Goal: Information Seeking & Learning: Learn about a topic

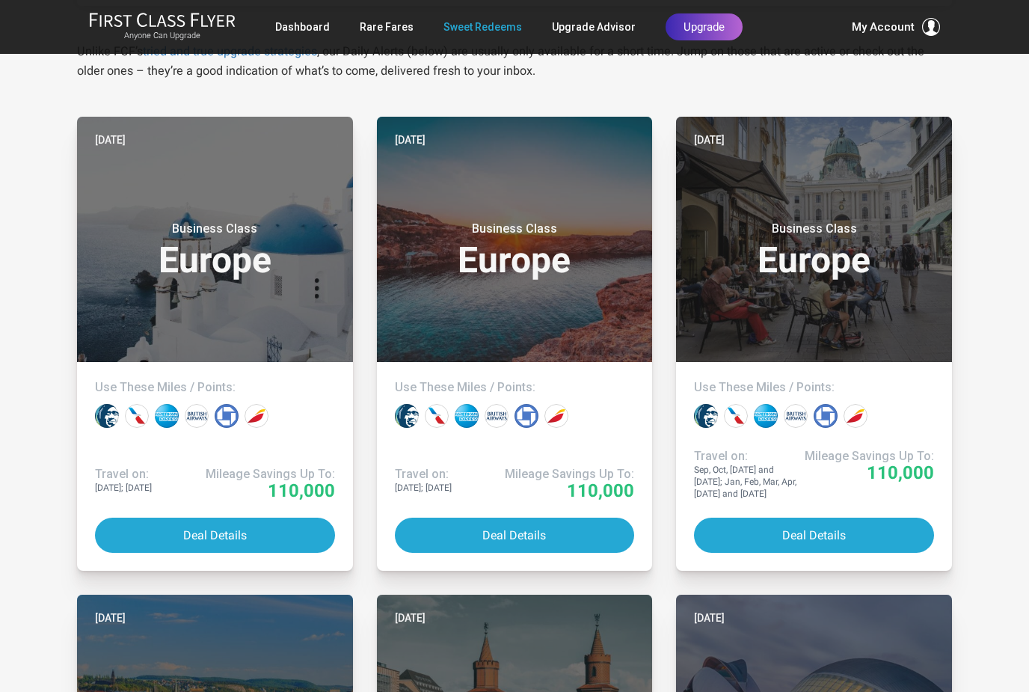
scroll to position [291, 0]
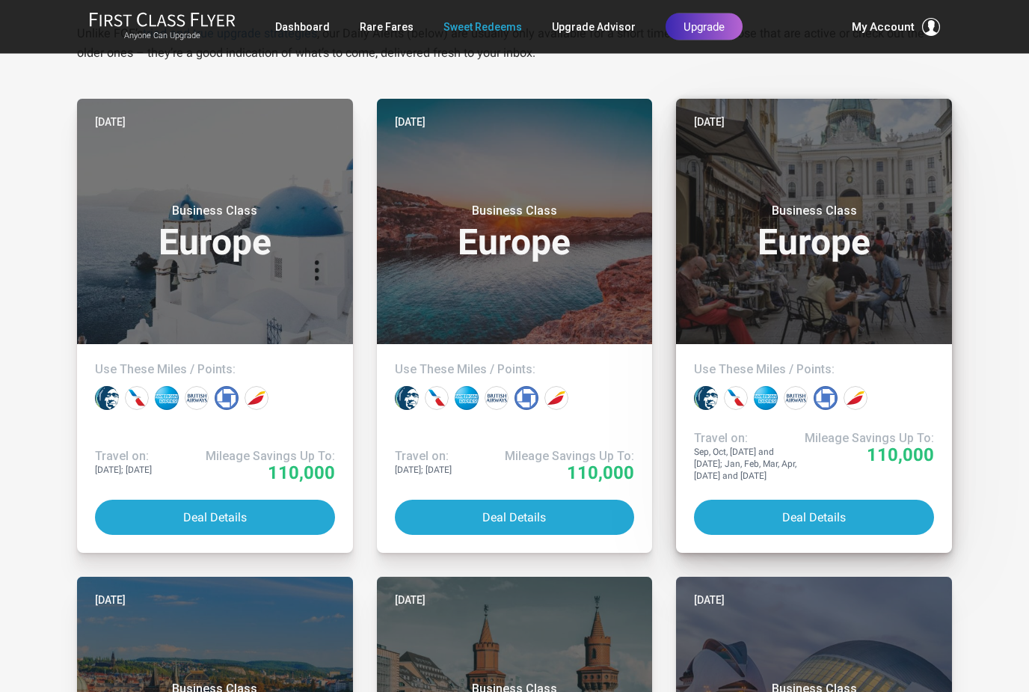
click at [816, 227] on h3 "Business Class Europe" at bounding box center [814, 232] width 240 height 57
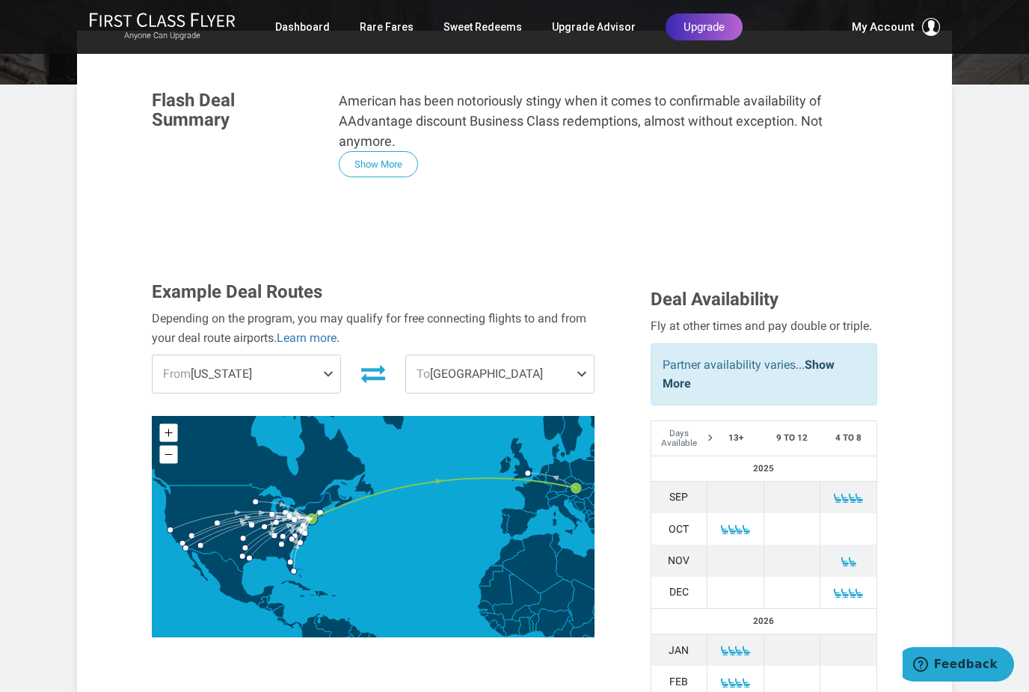
scroll to position [270, 0]
click at [729, 525] on span at bounding box center [732, 530] width 10 height 10
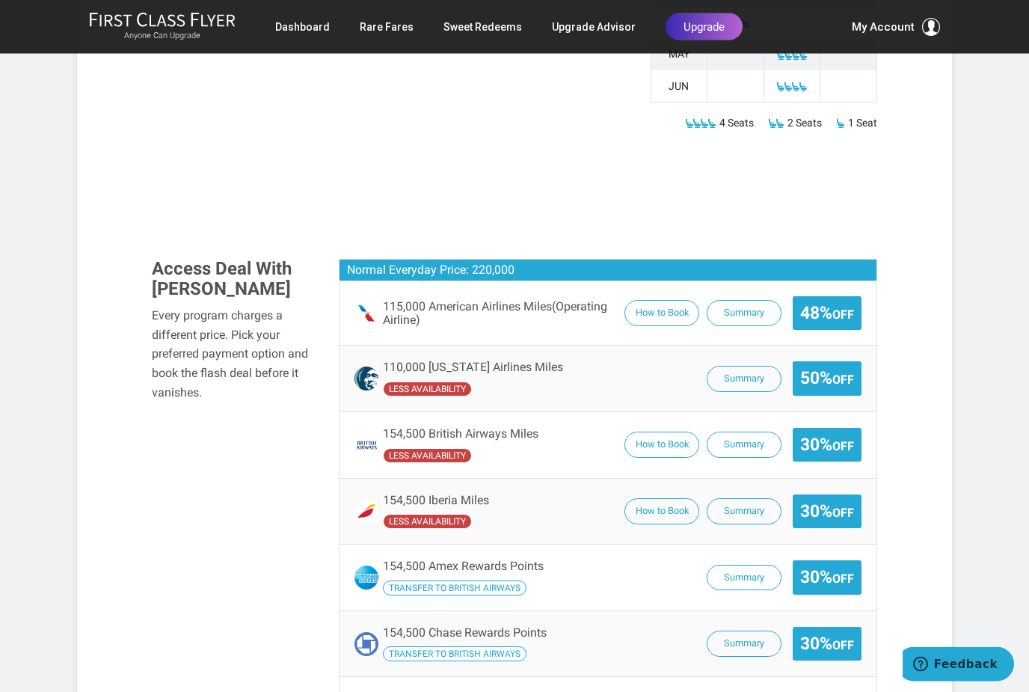
scroll to position [1046, 0]
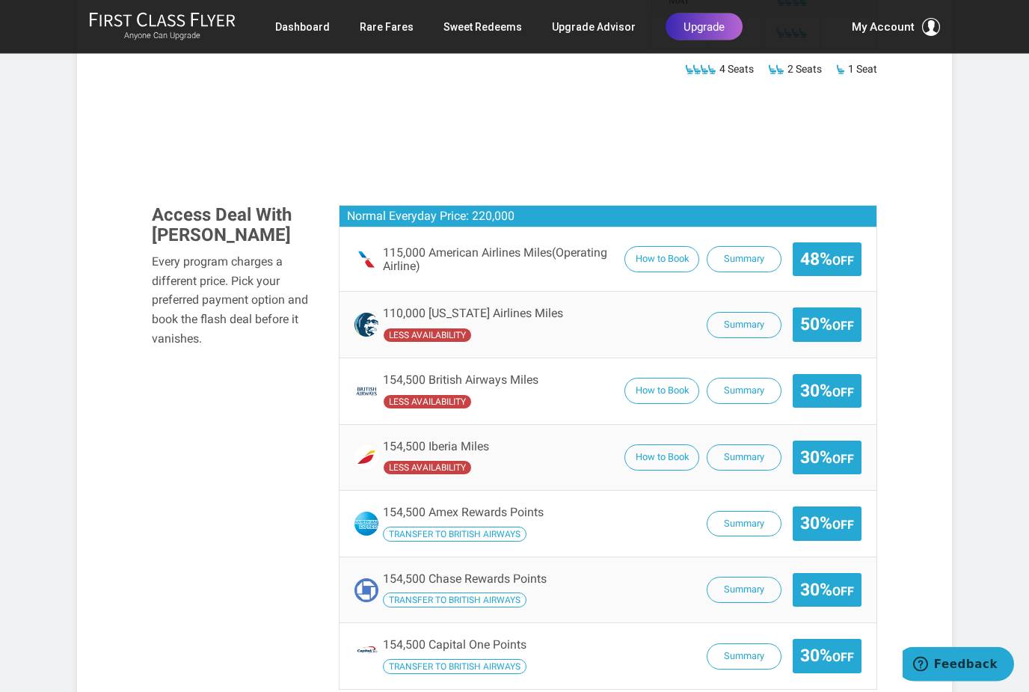
click at [8, 462] on article "115K AA Miles R/T + Low-taxes > 4+ Seats > Biz Class from New York to Vienna Se…" at bounding box center [514, 247] width 1029 height 2587
click at [34, 429] on article "115K AA Miles R/T + Low-taxes > 4+ Seats > Biz Class from New York to Vienna Se…" at bounding box center [514, 247] width 1029 height 2587
click at [659, 247] on button "How to Book" at bounding box center [661, 260] width 75 height 26
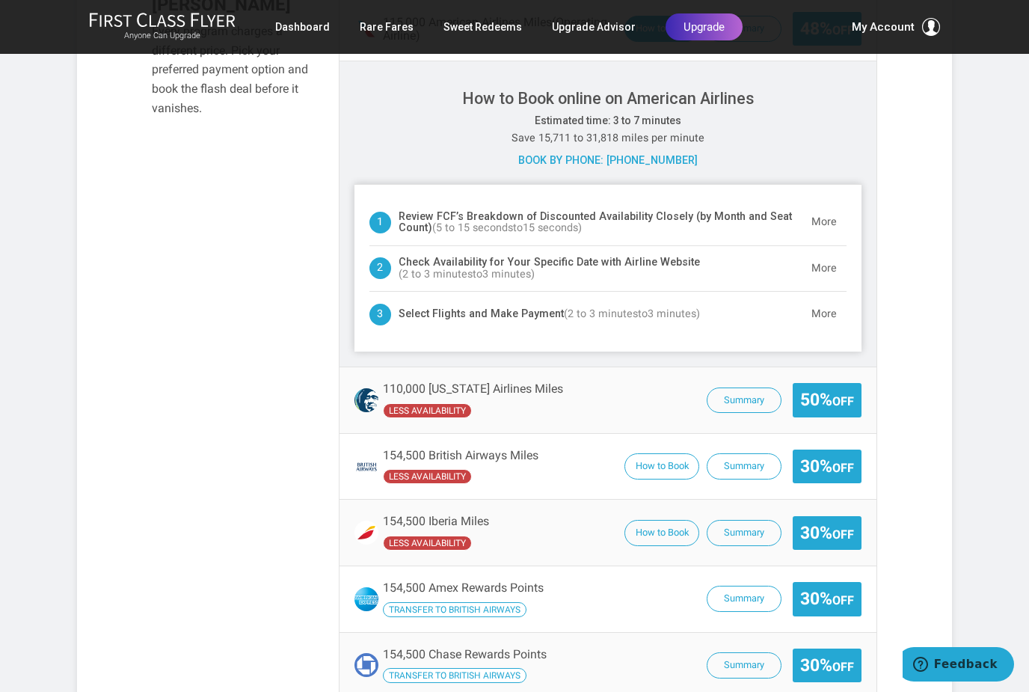
scroll to position [1276, 0]
click at [831, 299] on button "More" at bounding box center [823, 314] width 45 height 30
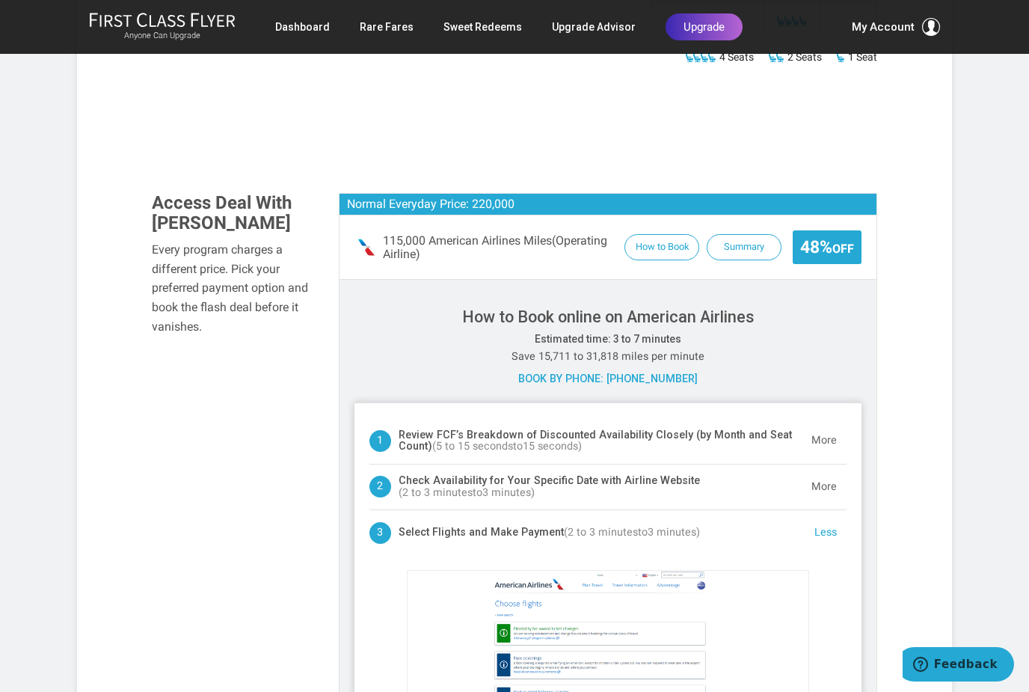
scroll to position [1056, 0]
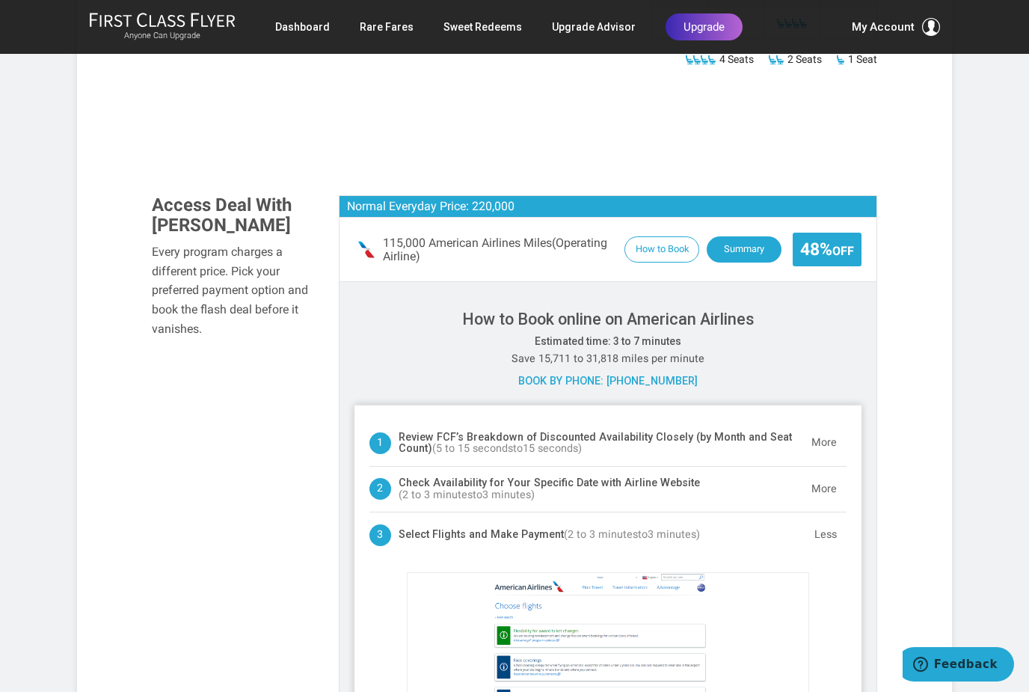
click at [751, 236] on button "Summary" at bounding box center [744, 249] width 75 height 26
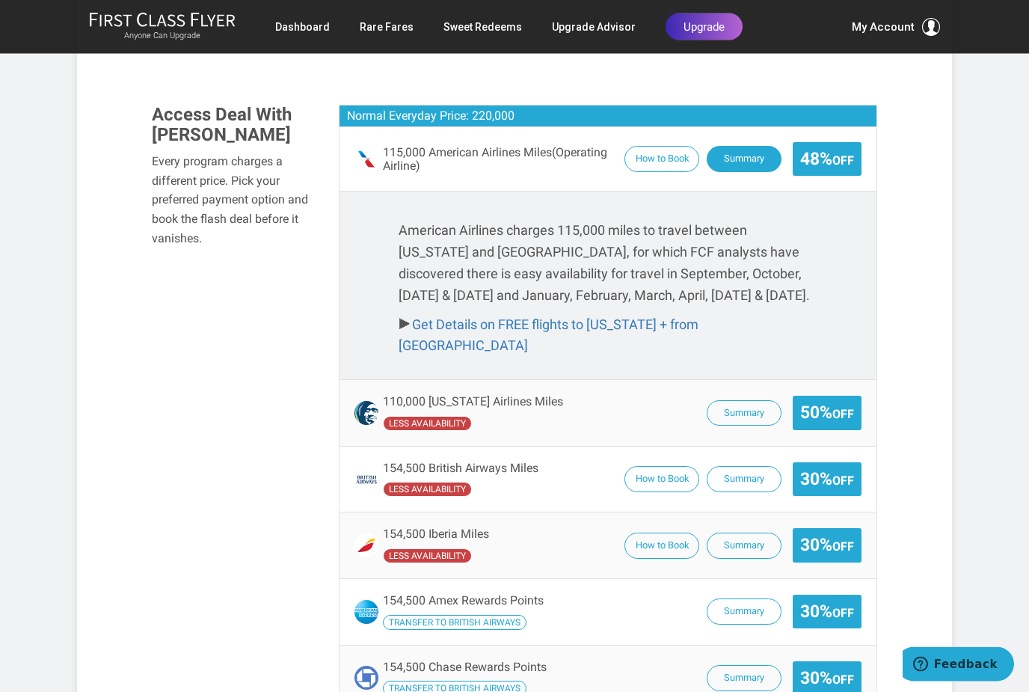
scroll to position [1131, 0]
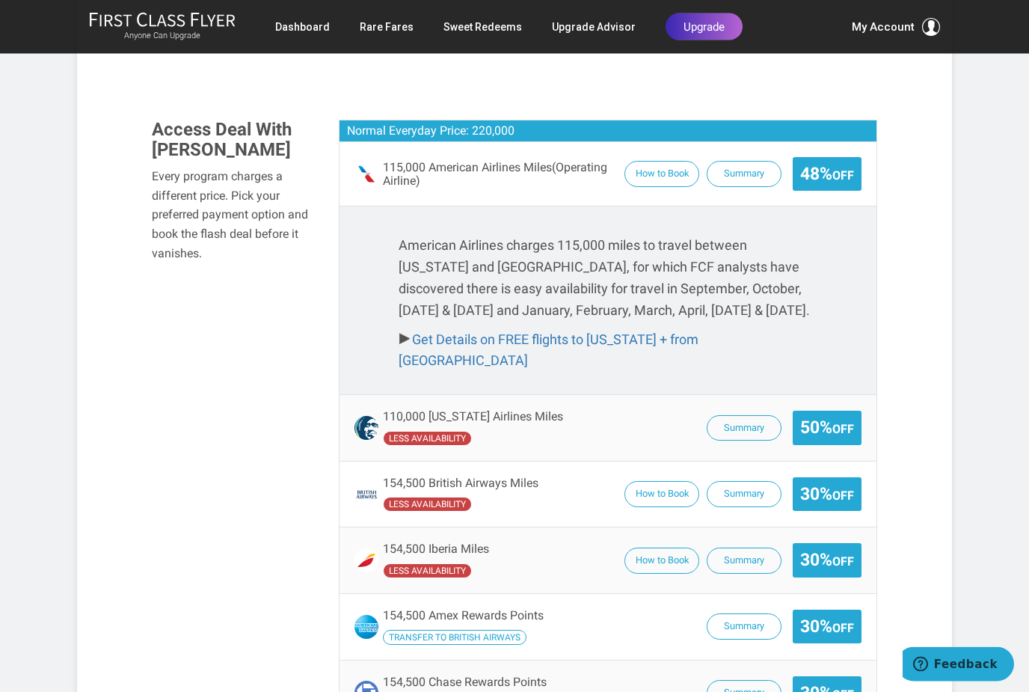
click at [416, 396] on div "110,000 Alaska Airlines Miles less availability Summary 50% Off" at bounding box center [607, 429] width 537 height 66
click at [434, 431] on span "less availability" at bounding box center [427, 438] width 89 height 15
click at [826, 396] on div "110,000 Alaska Airlines Miles less availability Summary 50% Off" at bounding box center [607, 429] width 537 height 66
click at [772, 415] on button "Summary" at bounding box center [744, 428] width 75 height 26
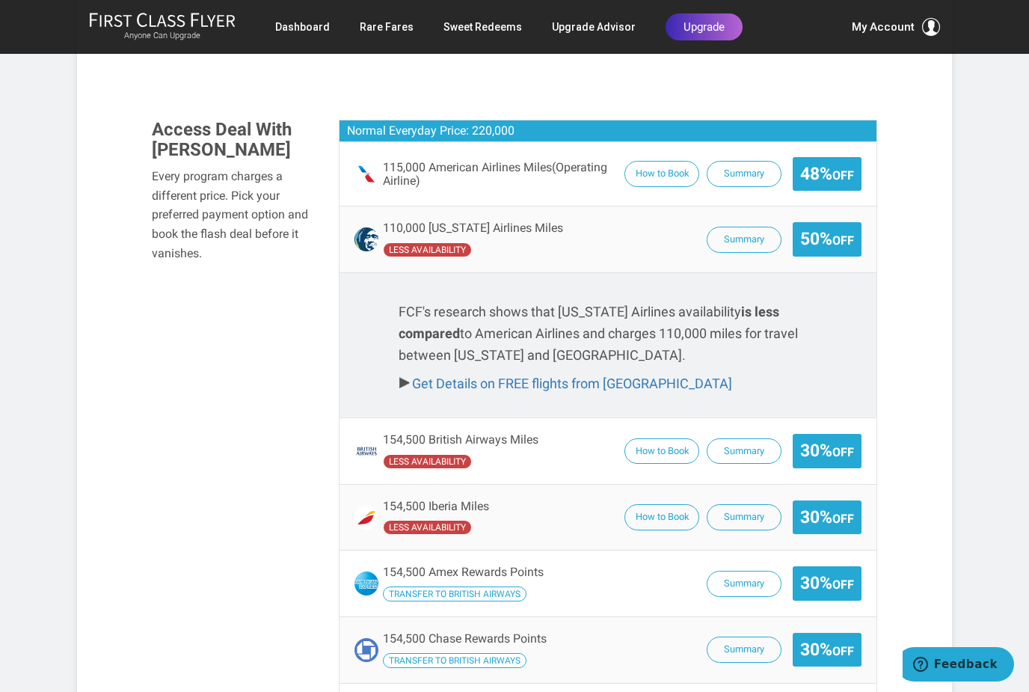
click at [559, 433] on div "154,500 British Airways Miles less availability How to Book Summary 30% Off" at bounding box center [607, 451] width 507 height 36
click at [440, 242] on span "less availability" at bounding box center [427, 249] width 89 height 15
click at [757, 227] on button "Summary" at bounding box center [744, 240] width 75 height 26
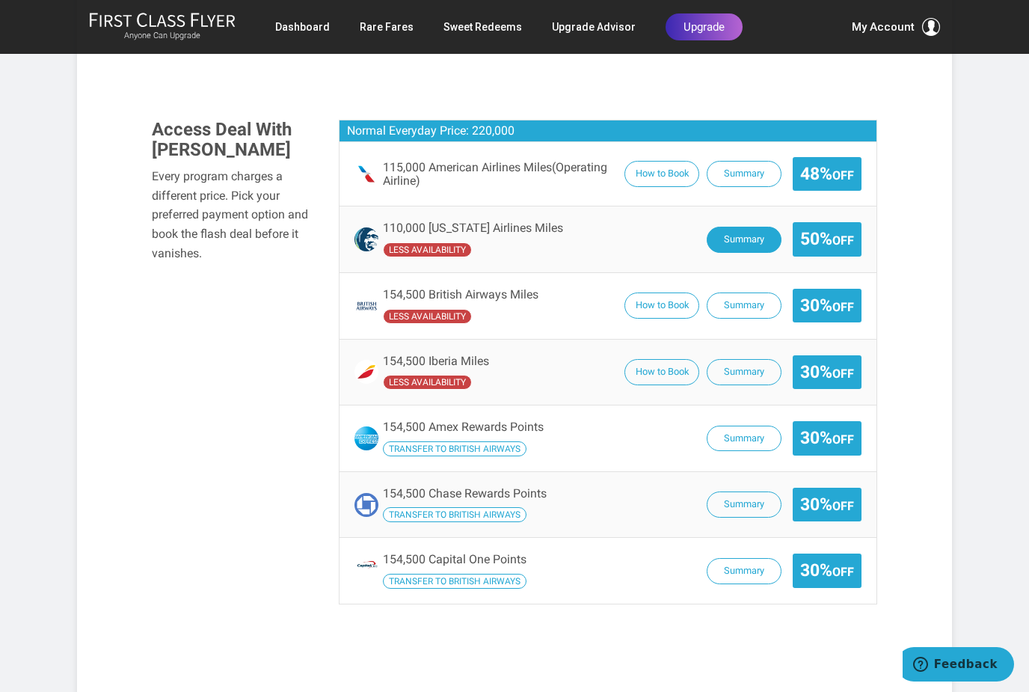
click at [750, 227] on button "Summary" at bounding box center [744, 240] width 75 height 26
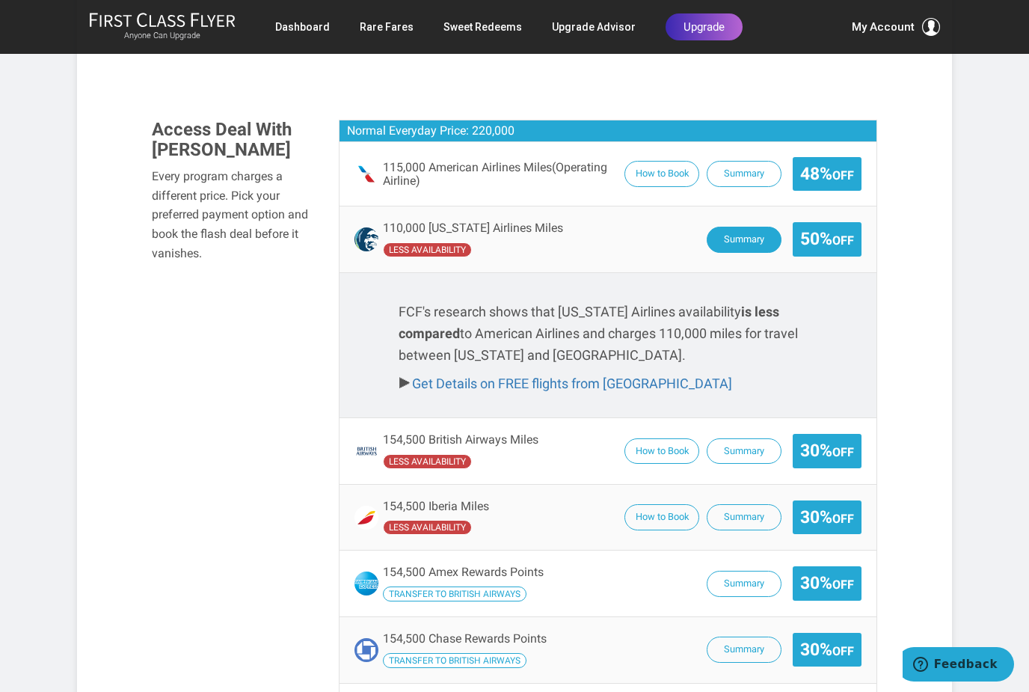
click at [749, 227] on button "Summary" at bounding box center [744, 240] width 75 height 26
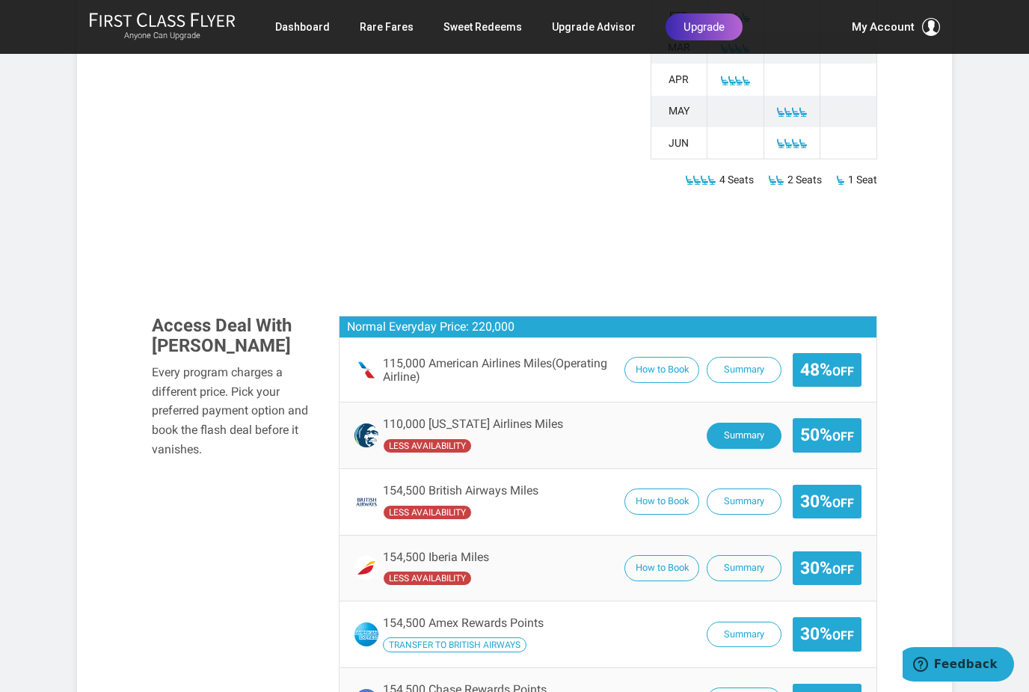
scroll to position [935, 0]
click at [822, 426] on span "50% Off" at bounding box center [827, 435] width 54 height 19
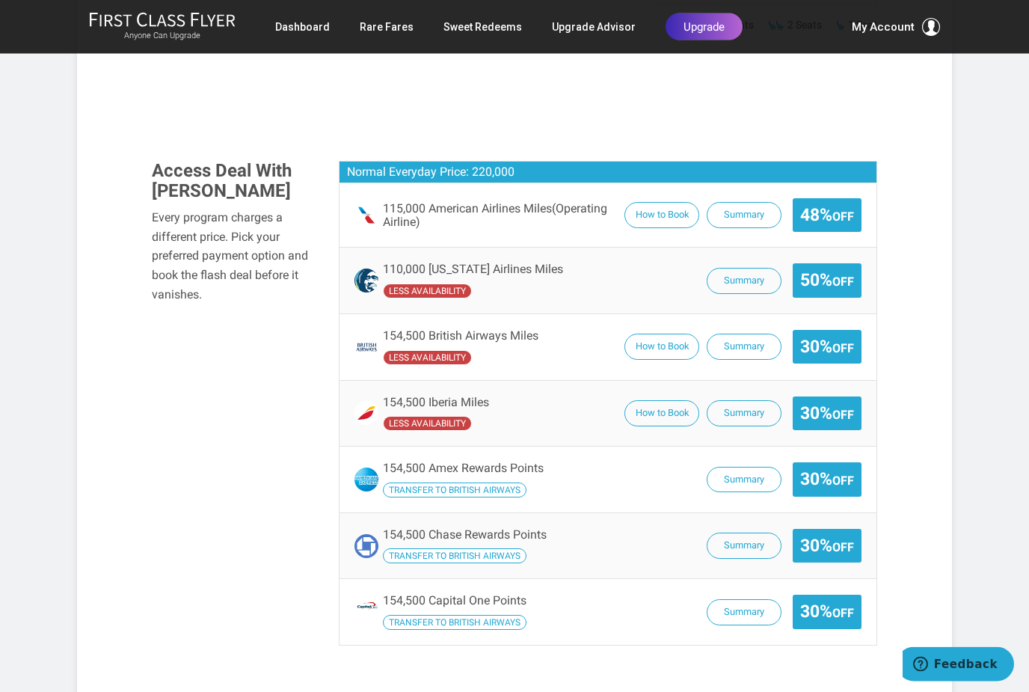
scroll to position [1091, 0]
click at [745, 268] on button "Summary" at bounding box center [744, 281] width 75 height 26
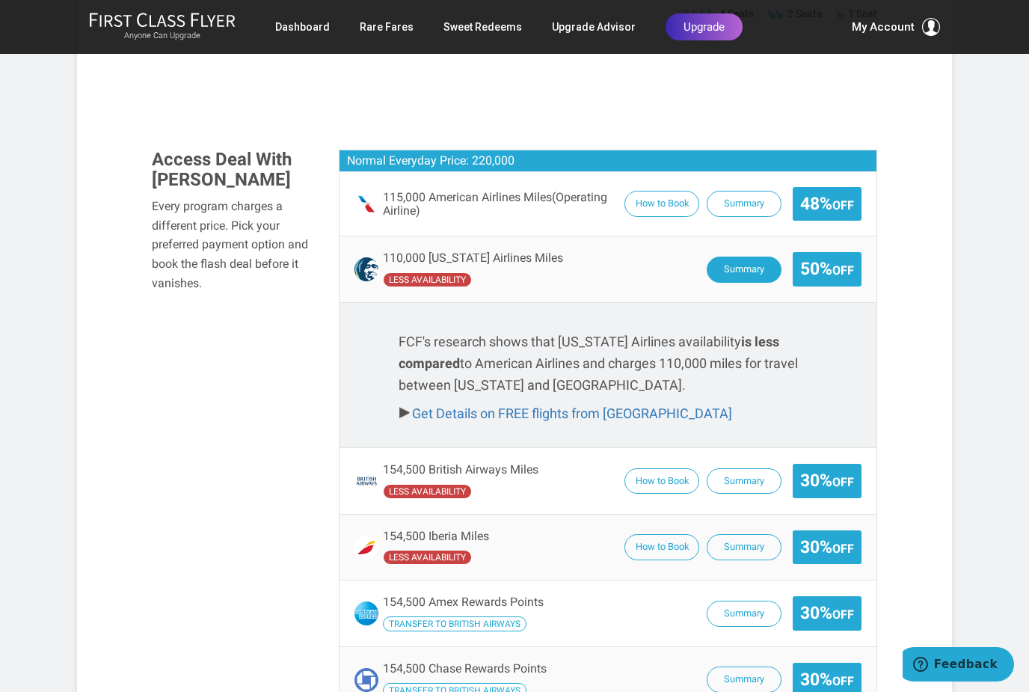
scroll to position [1130, 0]
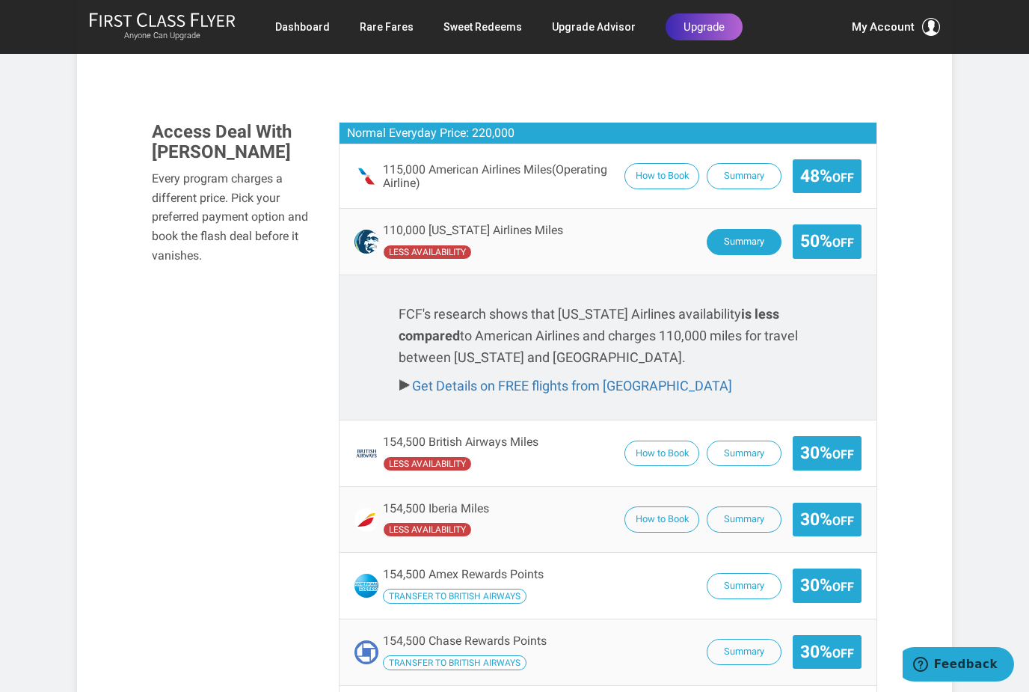
click at [747, 229] on button "Summary" at bounding box center [744, 242] width 75 height 26
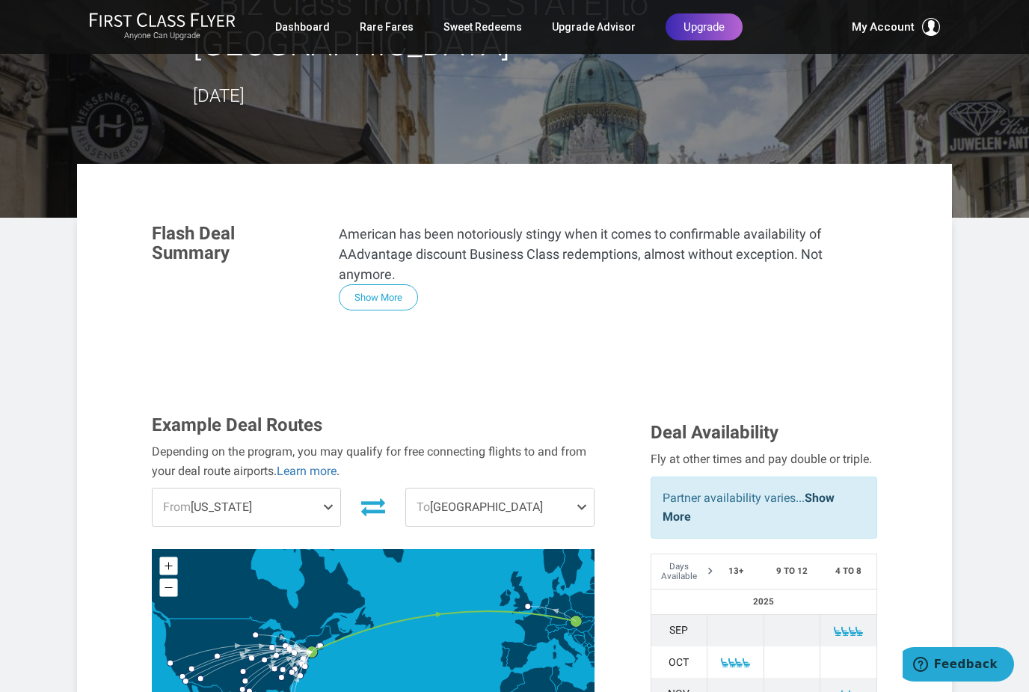
scroll to position [117, 0]
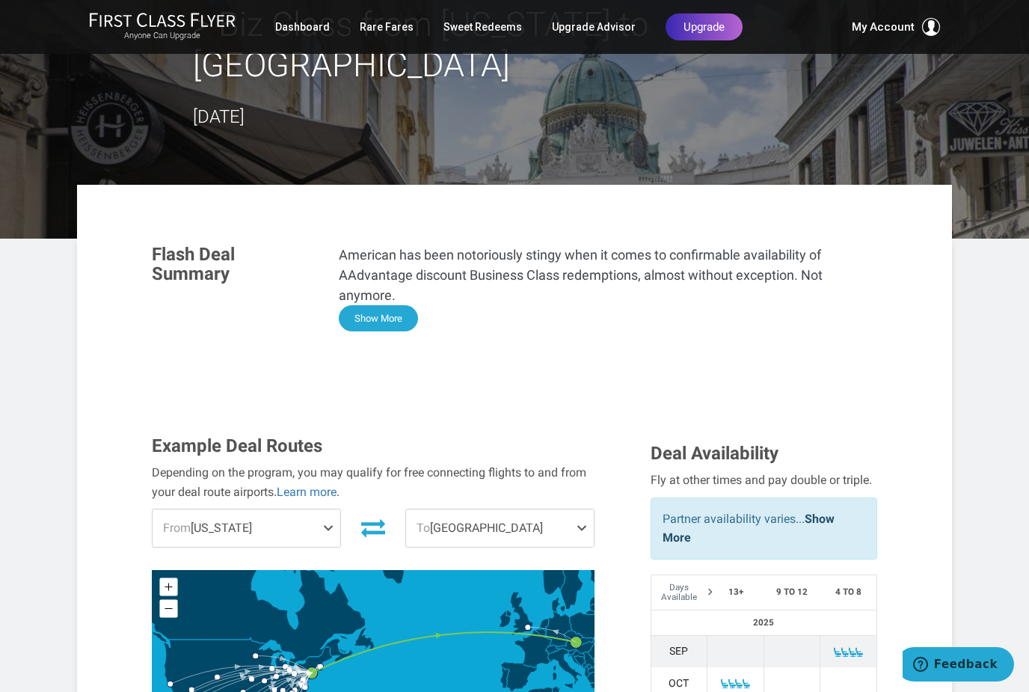
click at [400, 305] on button "Show More" at bounding box center [378, 318] width 79 height 26
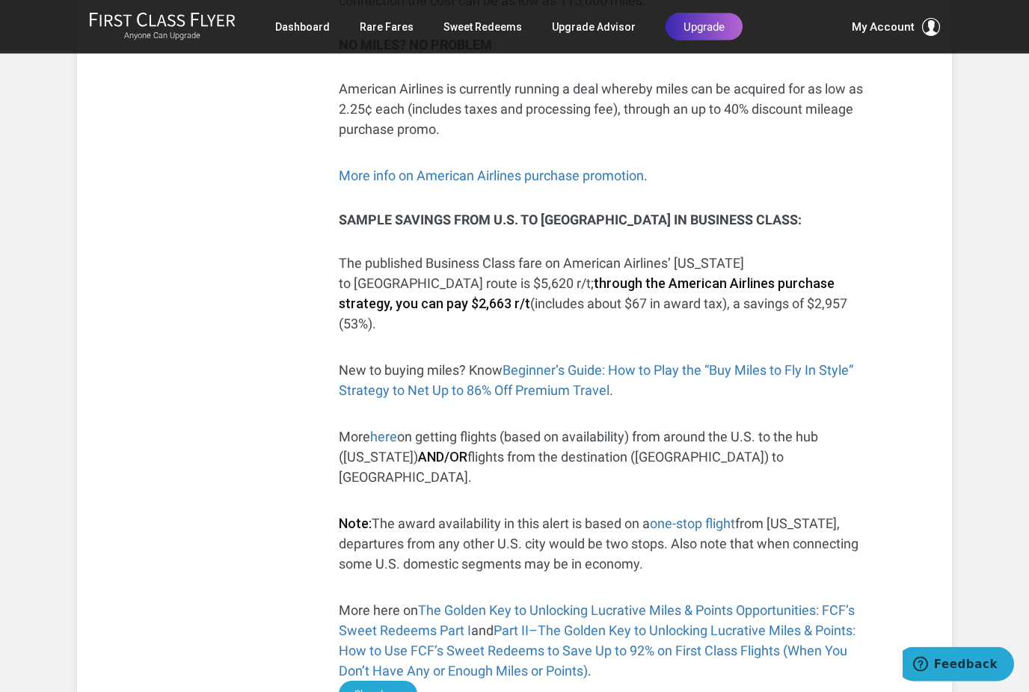
scroll to position [645, 0]
click at [561, 362] on link "Beginner’s Guide: How to Play the “Buy Miles to Fly In Style” Strategy to Net U…" at bounding box center [596, 380] width 514 height 36
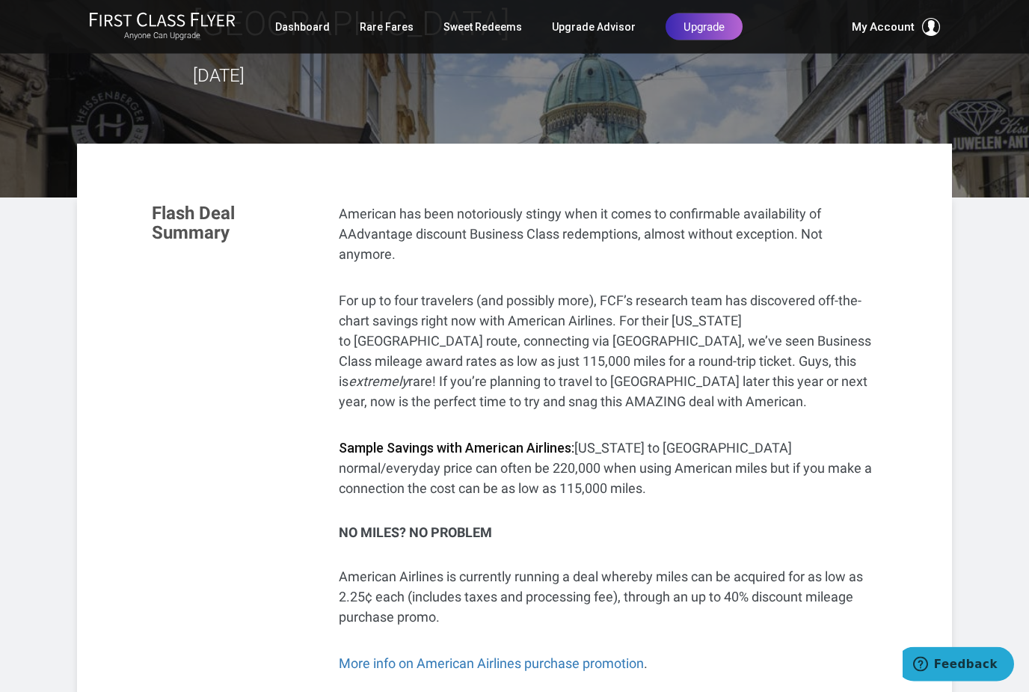
scroll to position [0, 0]
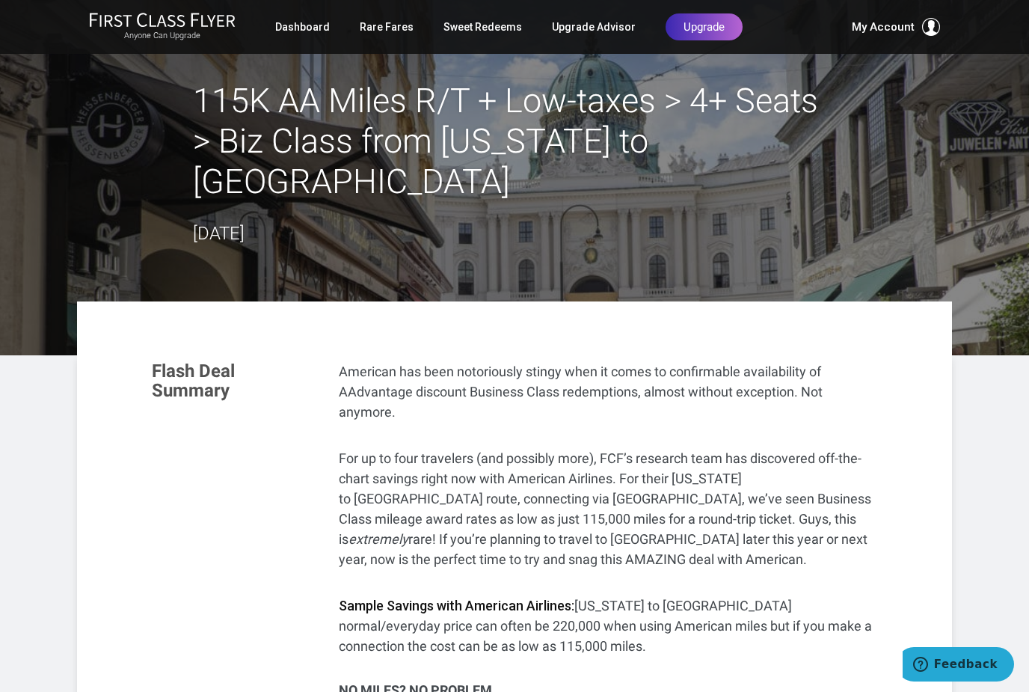
click at [489, 30] on link "Sweet Redeems" at bounding box center [482, 26] width 79 height 27
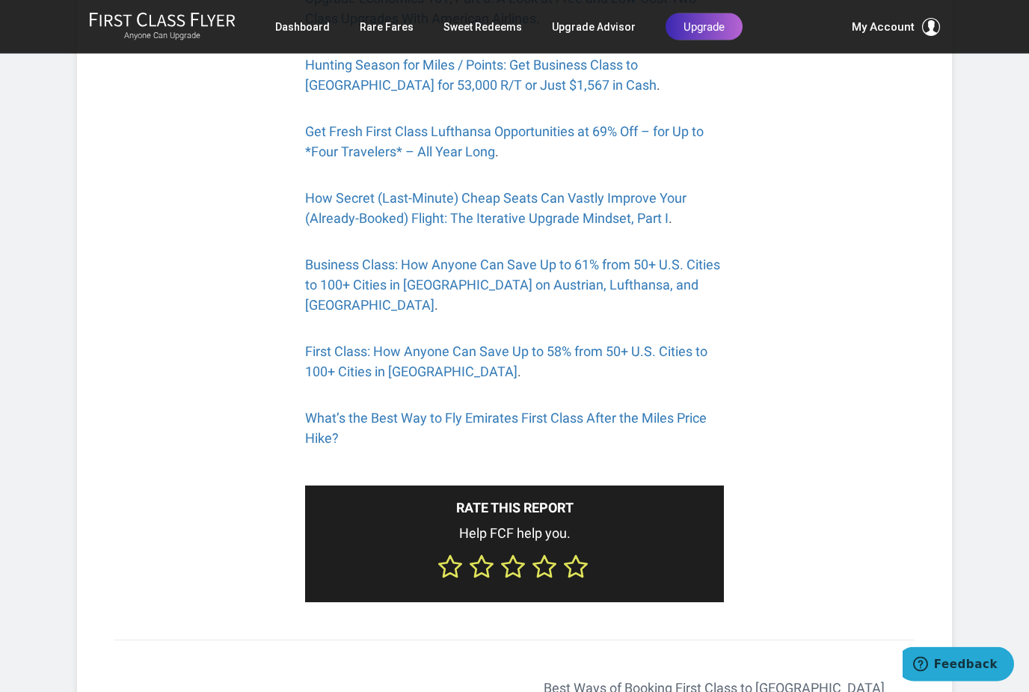
scroll to position [2733, 0]
click at [475, 410] on link "What’s the Best Way to Fly Emirates First Class After the Miles Price Hike?" at bounding box center [505, 428] width 401 height 36
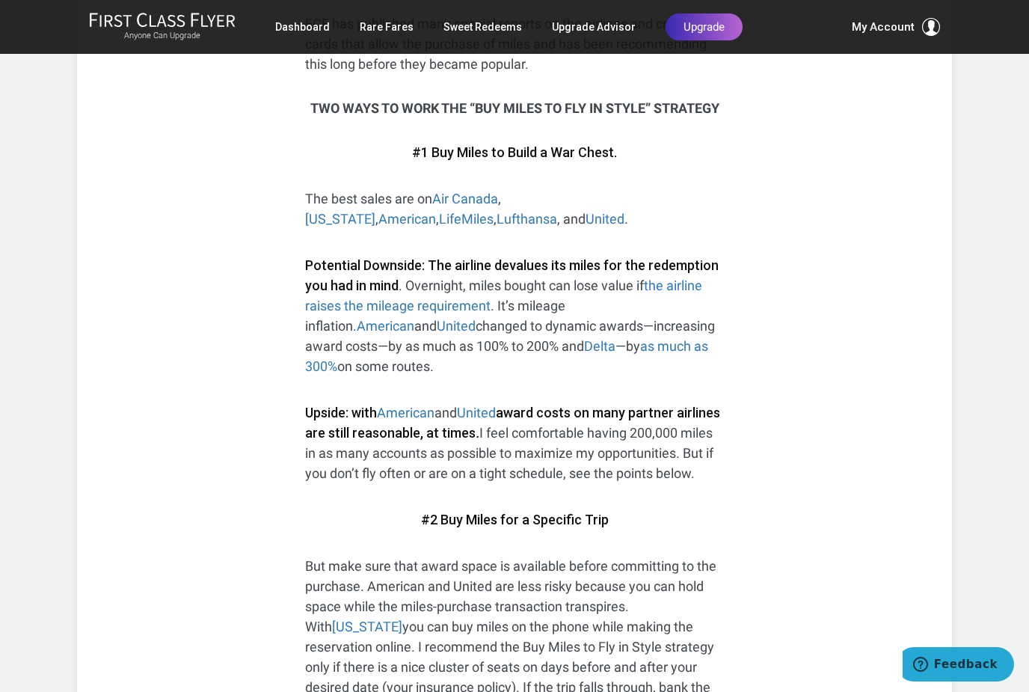
scroll to position [1016, 0]
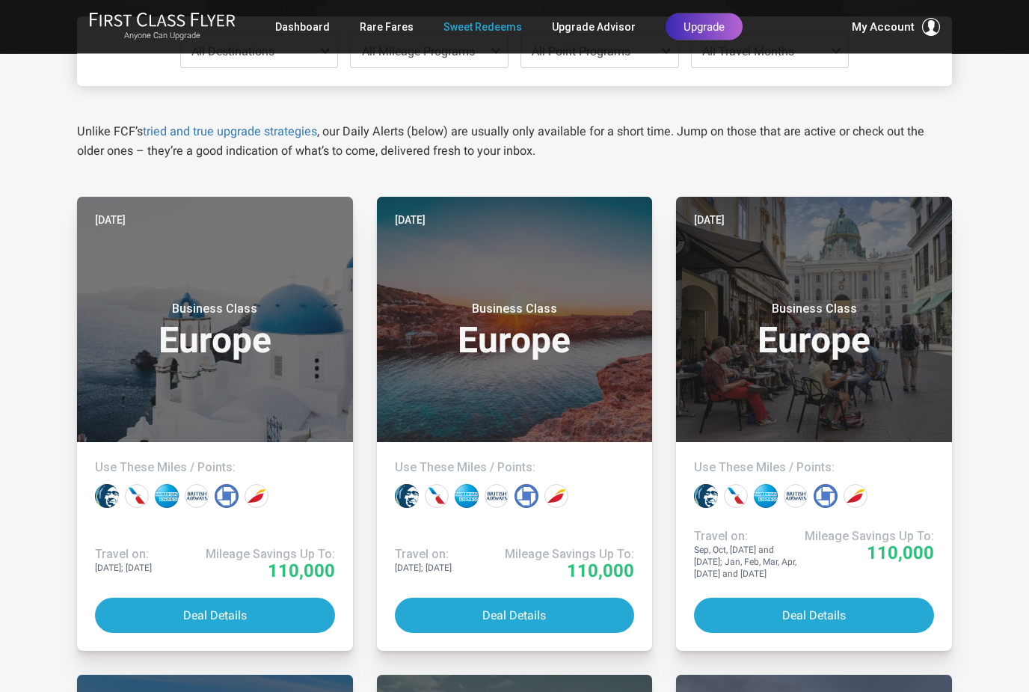
scroll to position [174, 0]
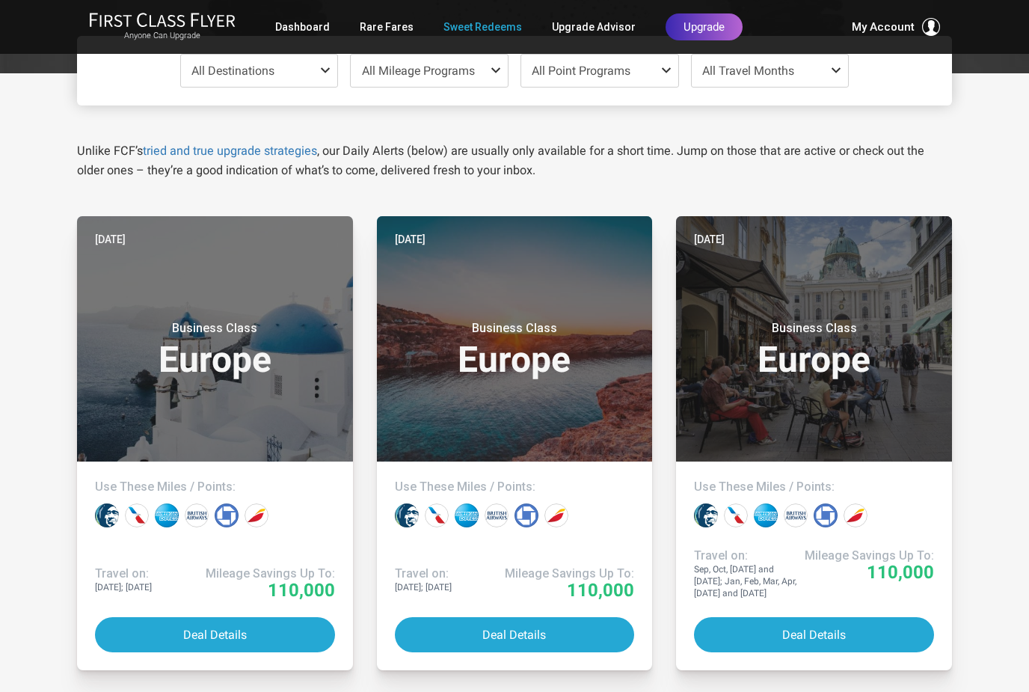
click at [812, 332] on small "Business Class" at bounding box center [814, 328] width 187 height 15
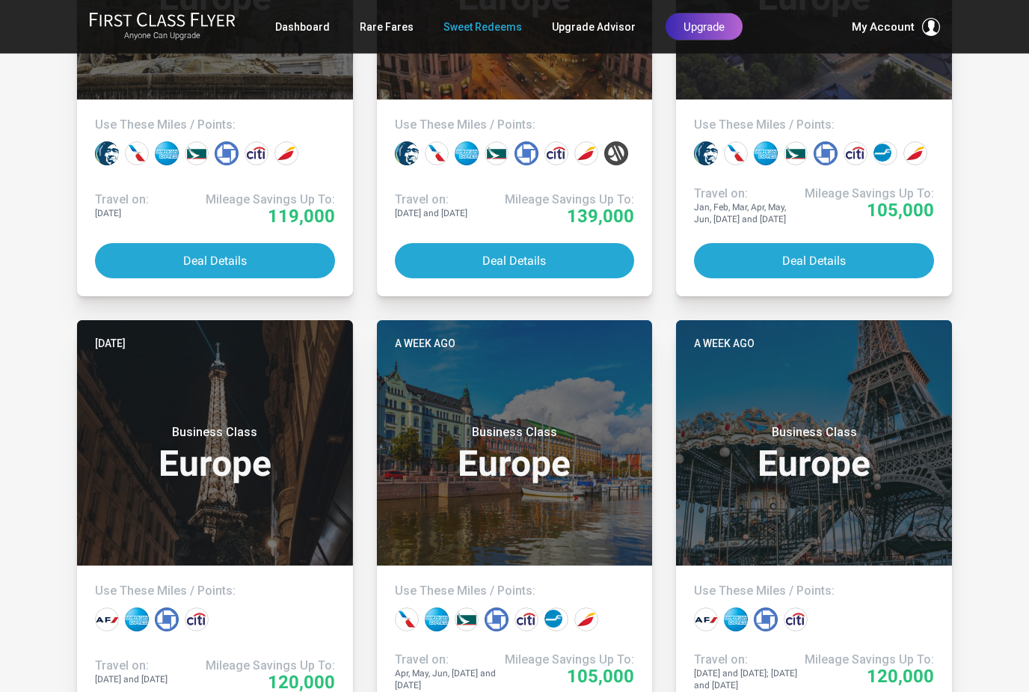
scroll to position [2430, 0]
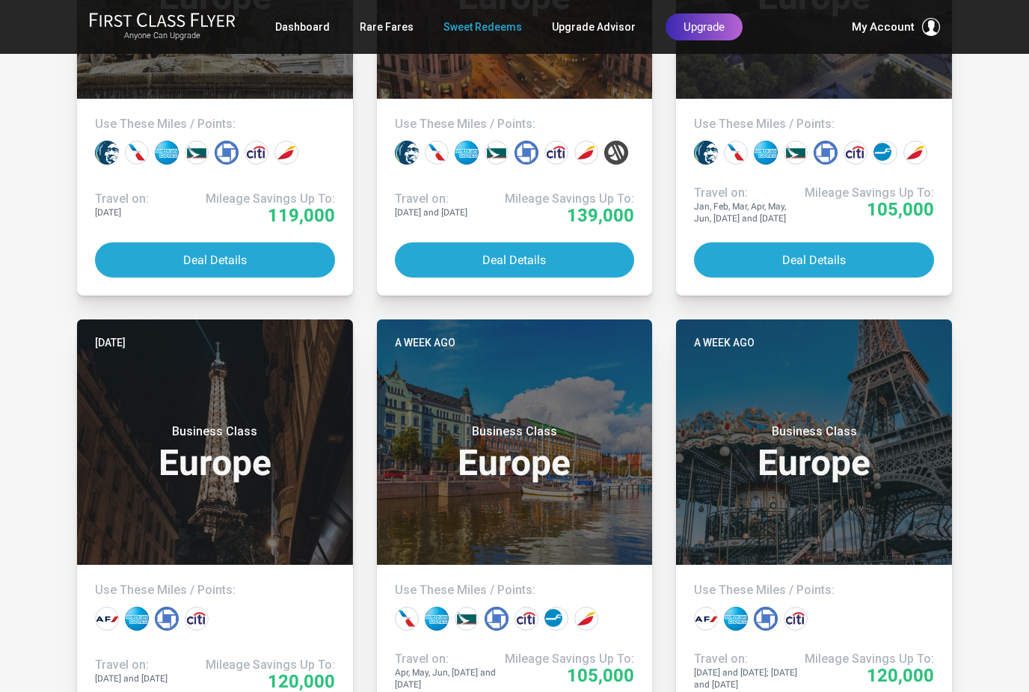
click at [496, 424] on small "Business Class" at bounding box center [514, 431] width 187 height 15
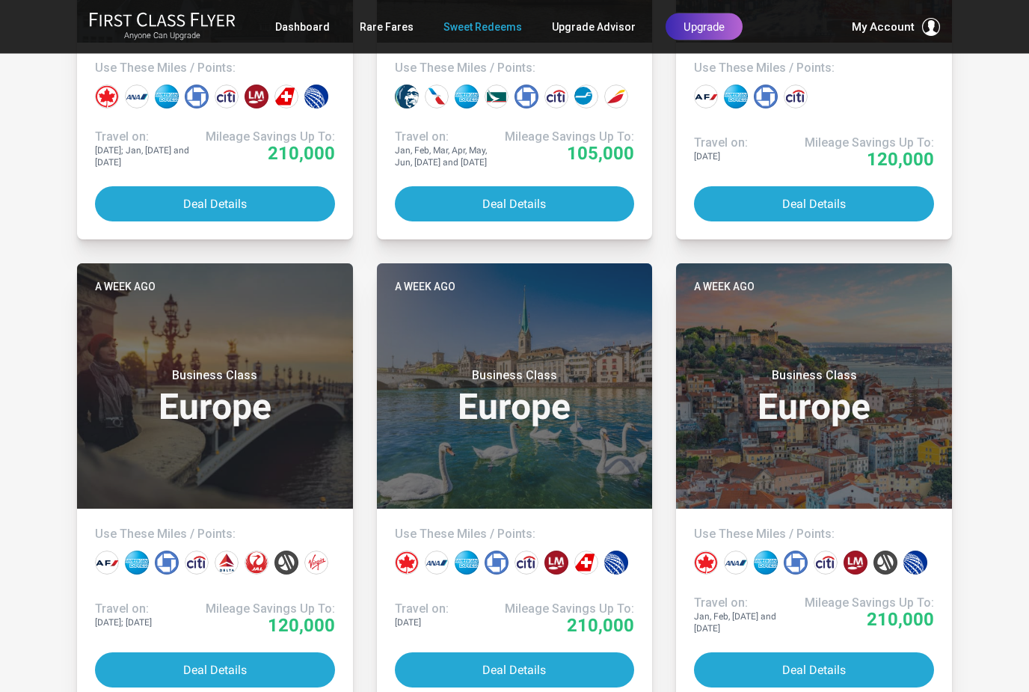
scroll to position [3417, 0]
click at [511, 394] on h3 "Business Class Europe" at bounding box center [515, 396] width 240 height 57
click at [499, 375] on small "Business Class" at bounding box center [514, 375] width 187 height 15
